Goal: Information Seeking & Learning: Learn about a topic

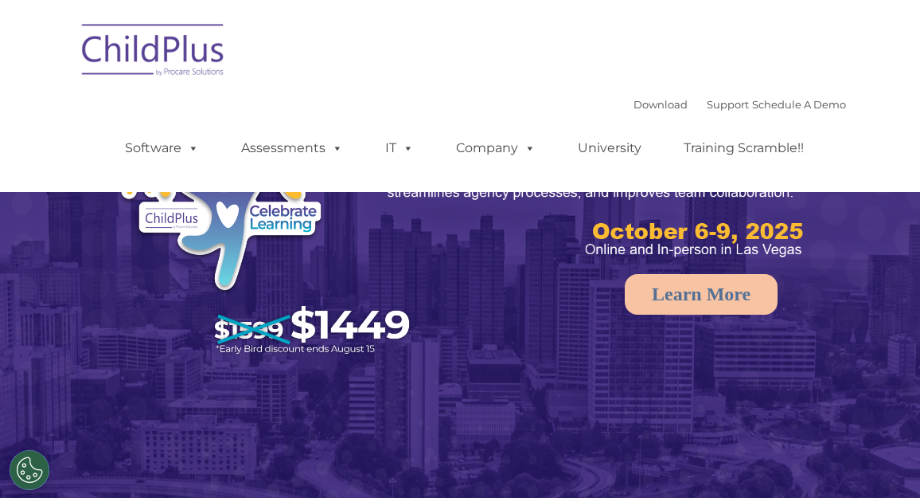
select select "MEDIUM"
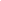
click at [0, 0] on html at bounding box center [0, 0] width 0 height 0
